Goal: Task Accomplishment & Management: Use online tool/utility

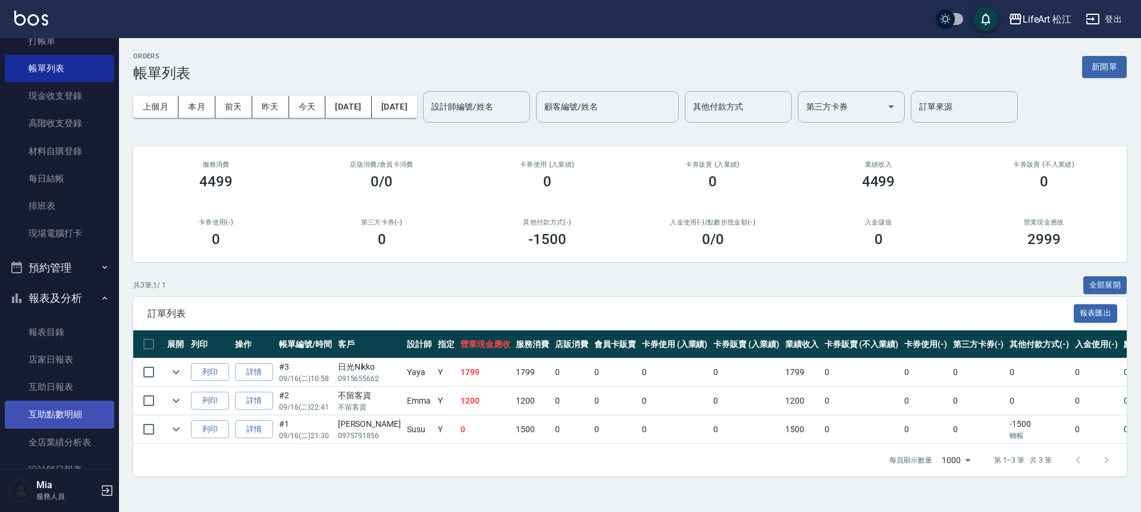
scroll to position [75, 0]
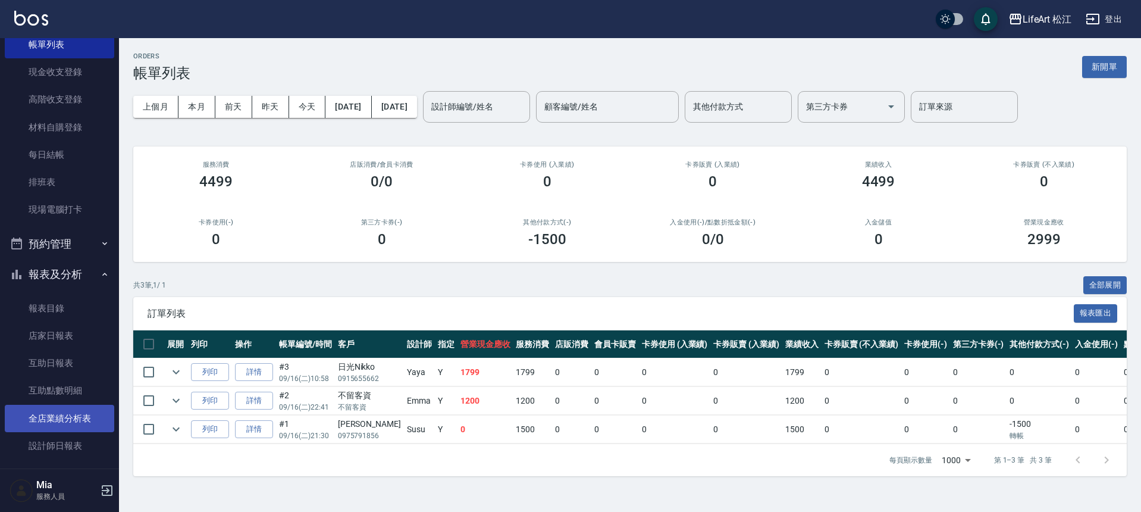
click at [82, 427] on link "全店業績分析表" at bounding box center [59, 418] width 109 height 27
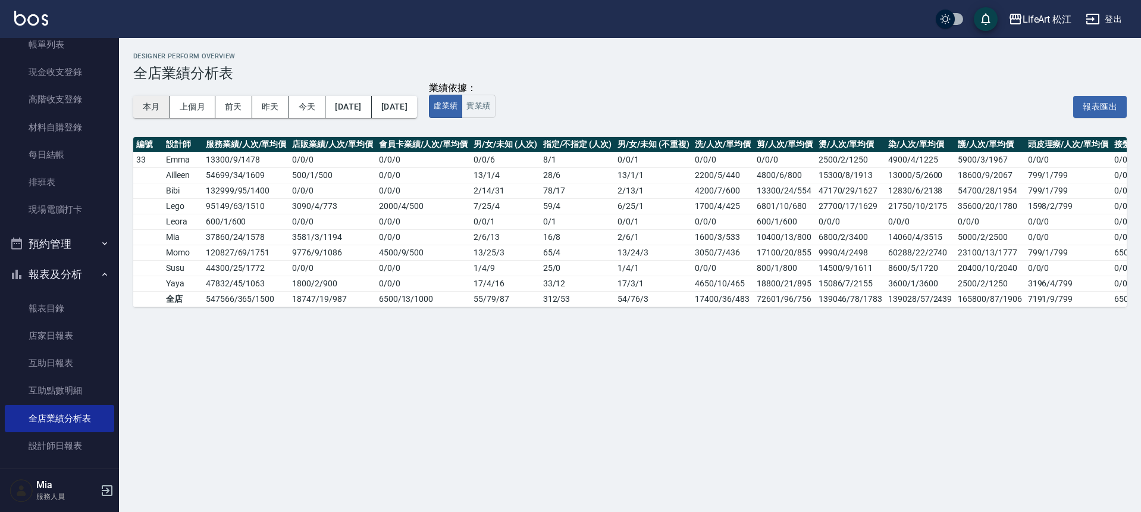
click at [151, 102] on button "本月" at bounding box center [151, 107] width 37 height 22
click at [152, 106] on button "本月" at bounding box center [151, 107] width 37 height 22
click at [236, 319] on div "Designer Perform Overview 全店業績分析表 本月 上個月 [DATE] [DATE] [DATE] [DATE] [DATE] 業績依…" at bounding box center [630, 179] width 1022 height 283
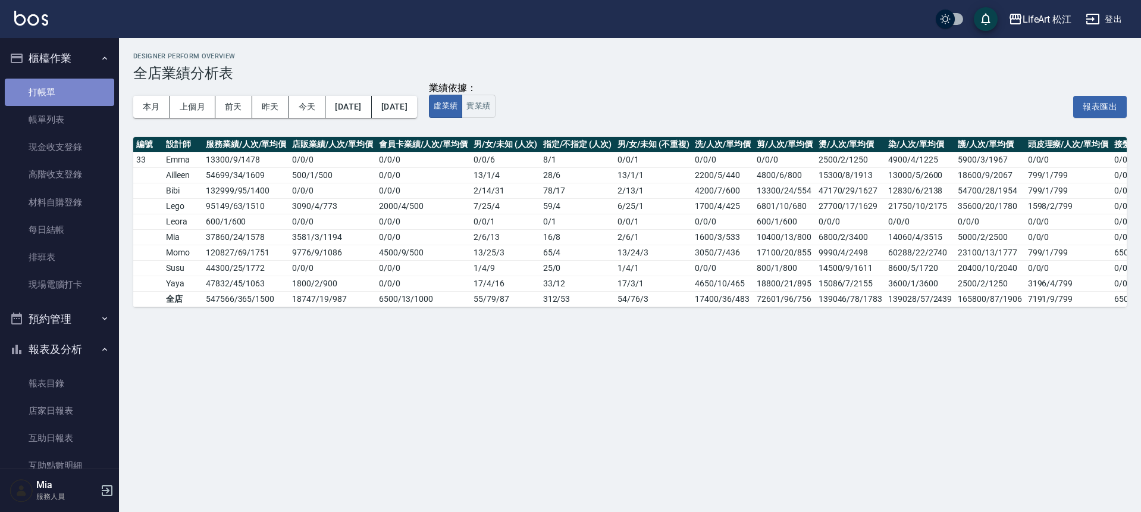
click at [90, 87] on link "打帳單" at bounding box center [59, 92] width 109 height 27
